Goal: Navigation & Orientation: Go to known website

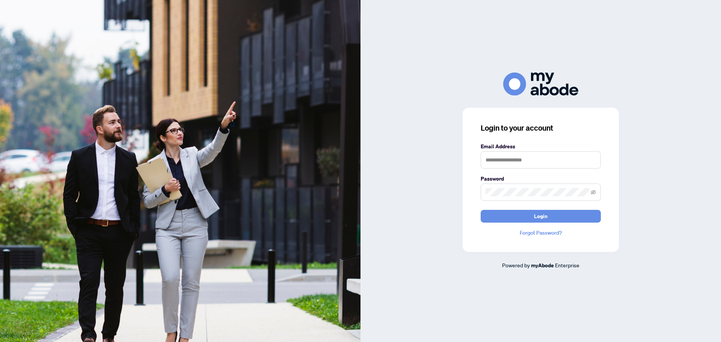
click at [593, 162] on keeper-lock "Open Keeper Popup" at bounding box center [592, 160] width 9 height 9
type input "**********"
click at [565, 215] on button "Login" at bounding box center [541, 216] width 120 height 13
